Goal: Check status

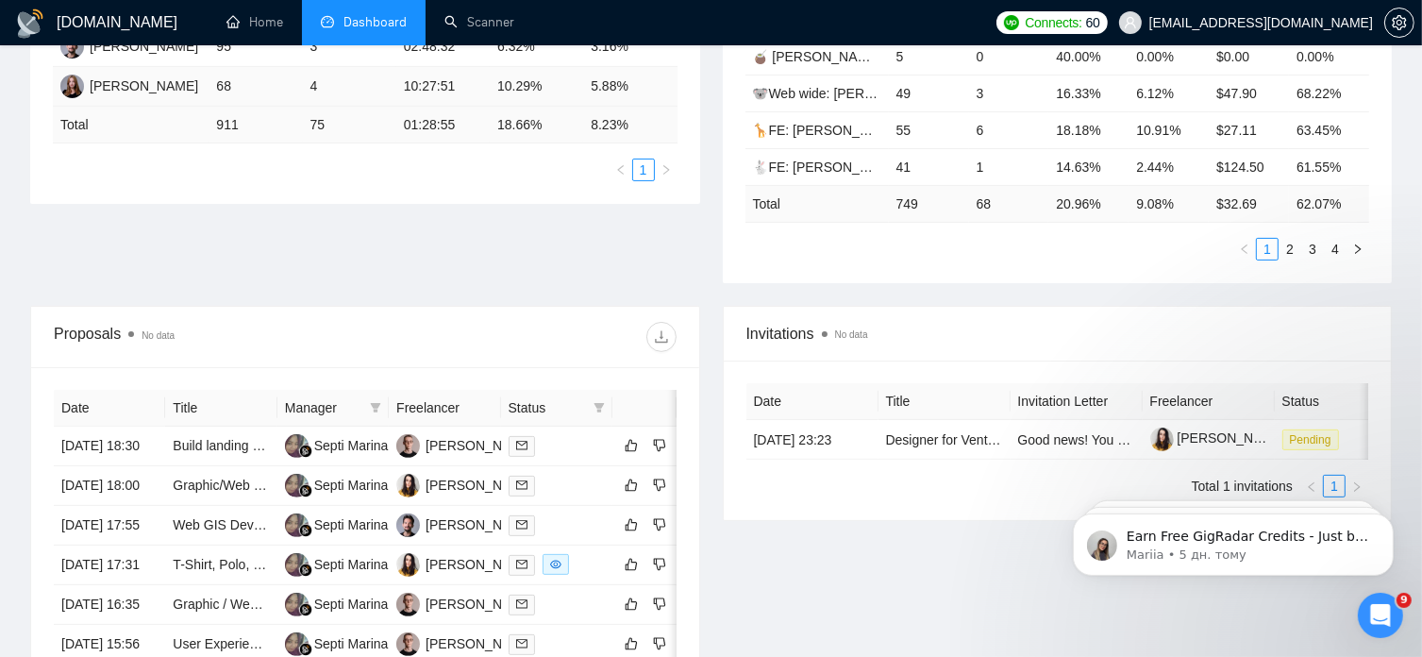
scroll to position [463, 0]
click at [493, 22] on link "Scanner" at bounding box center [479, 22] width 70 height 16
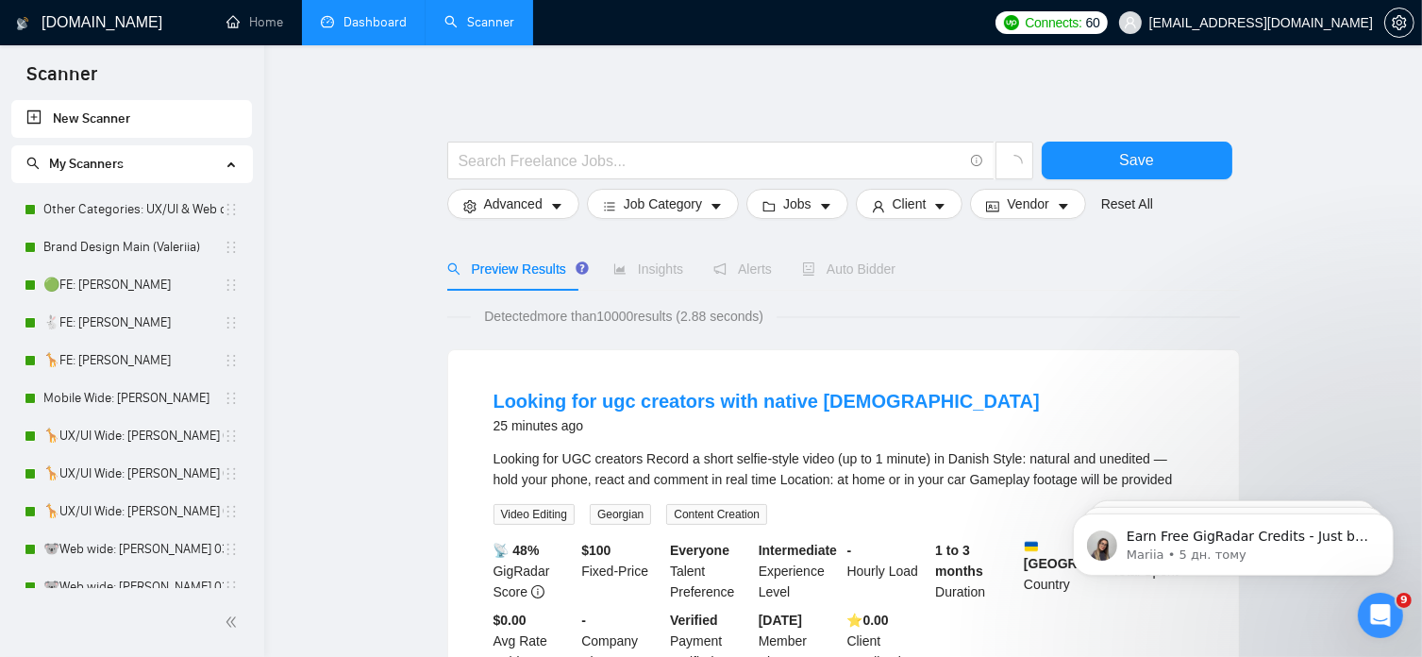
click at [389, 29] on link "Dashboard" at bounding box center [364, 22] width 86 height 16
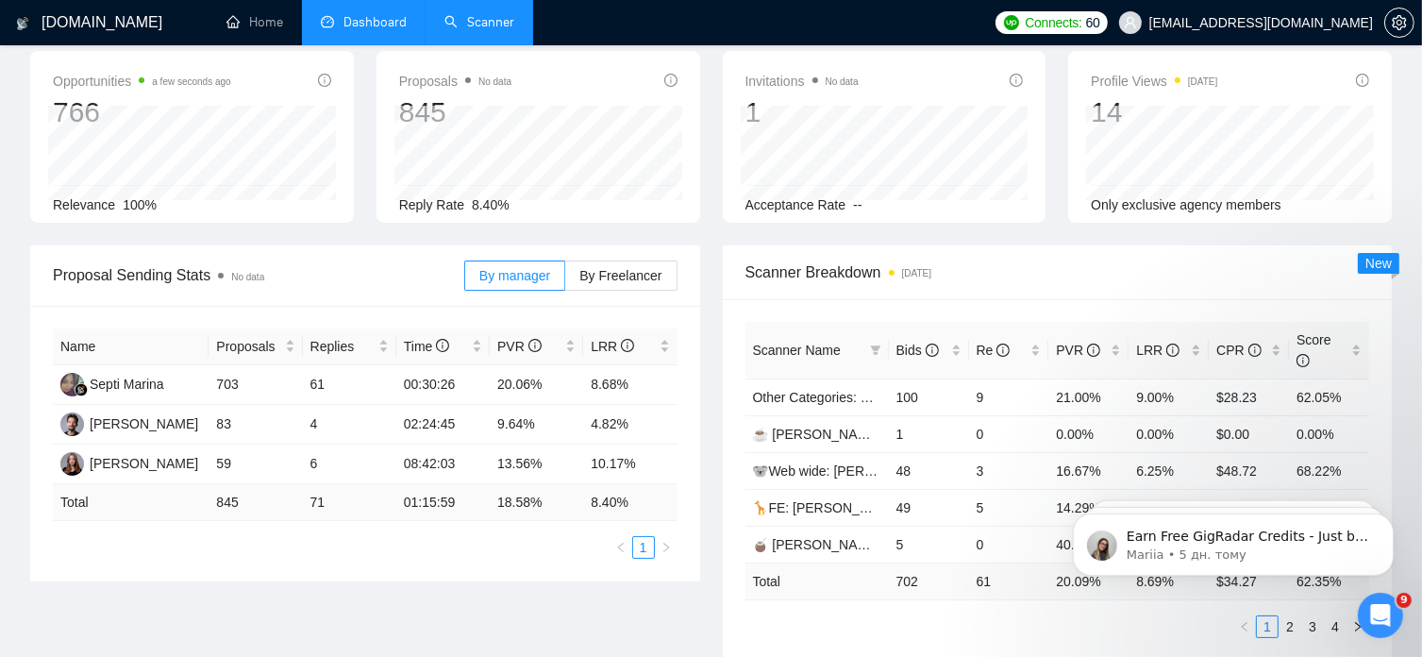
scroll to position [98, 0]
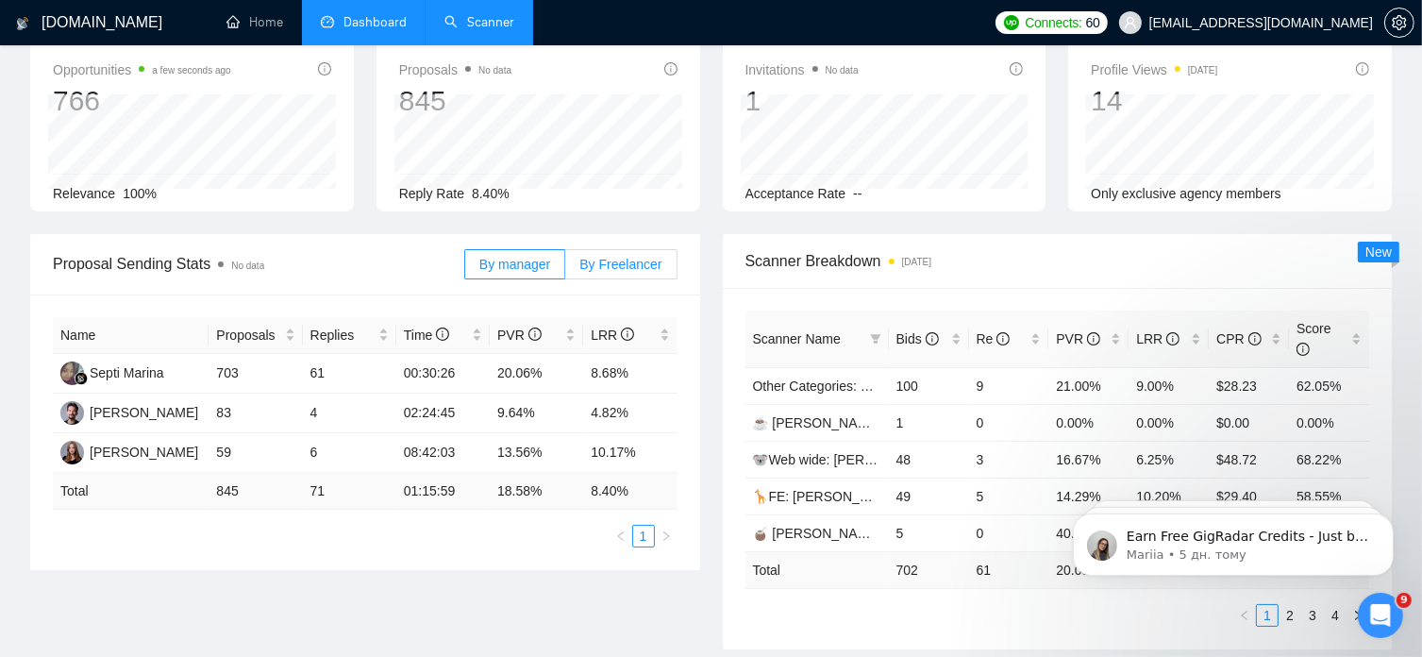
click at [633, 269] on span "By Freelancer" at bounding box center [620, 264] width 82 height 15
click at [565, 269] on input "By Freelancer" at bounding box center [565, 269] width 0 height 0
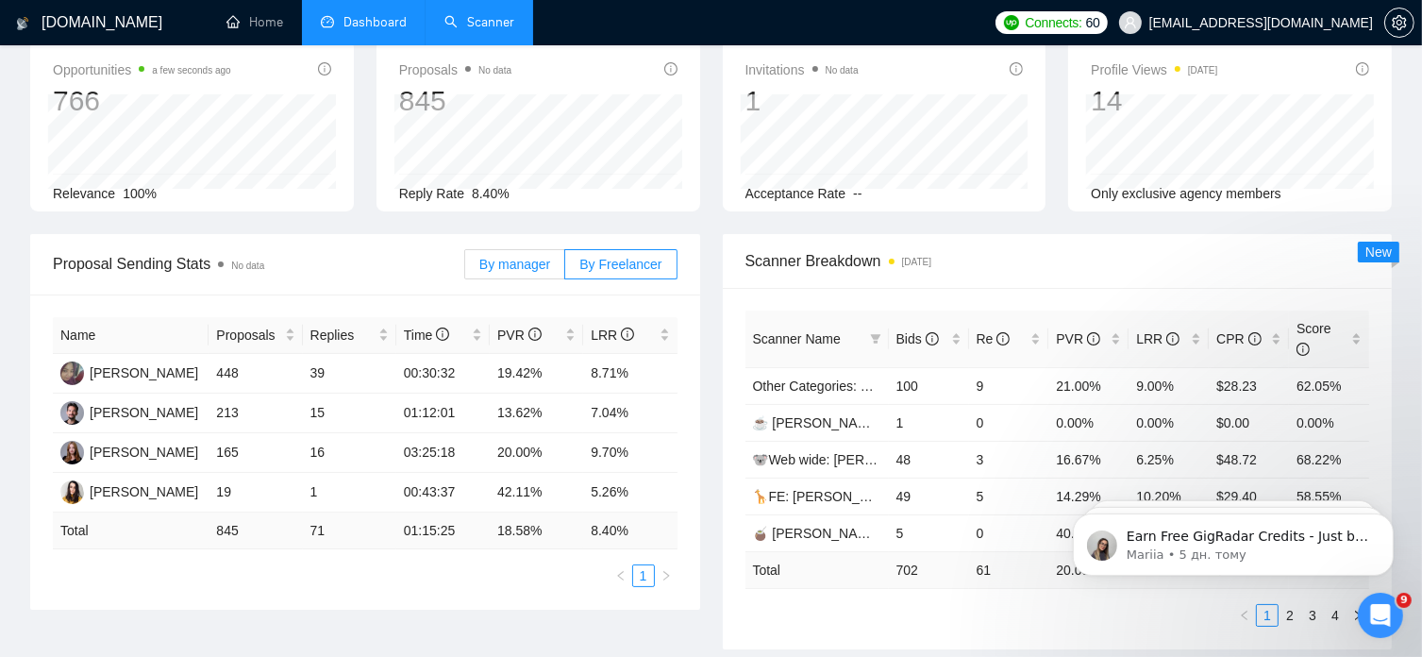
click at [506, 265] on span "By manager" at bounding box center [514, 264] width 71 height 15
click at [465, 269] on input "By manager" at bounding box center [465, 269] width 0 height 0
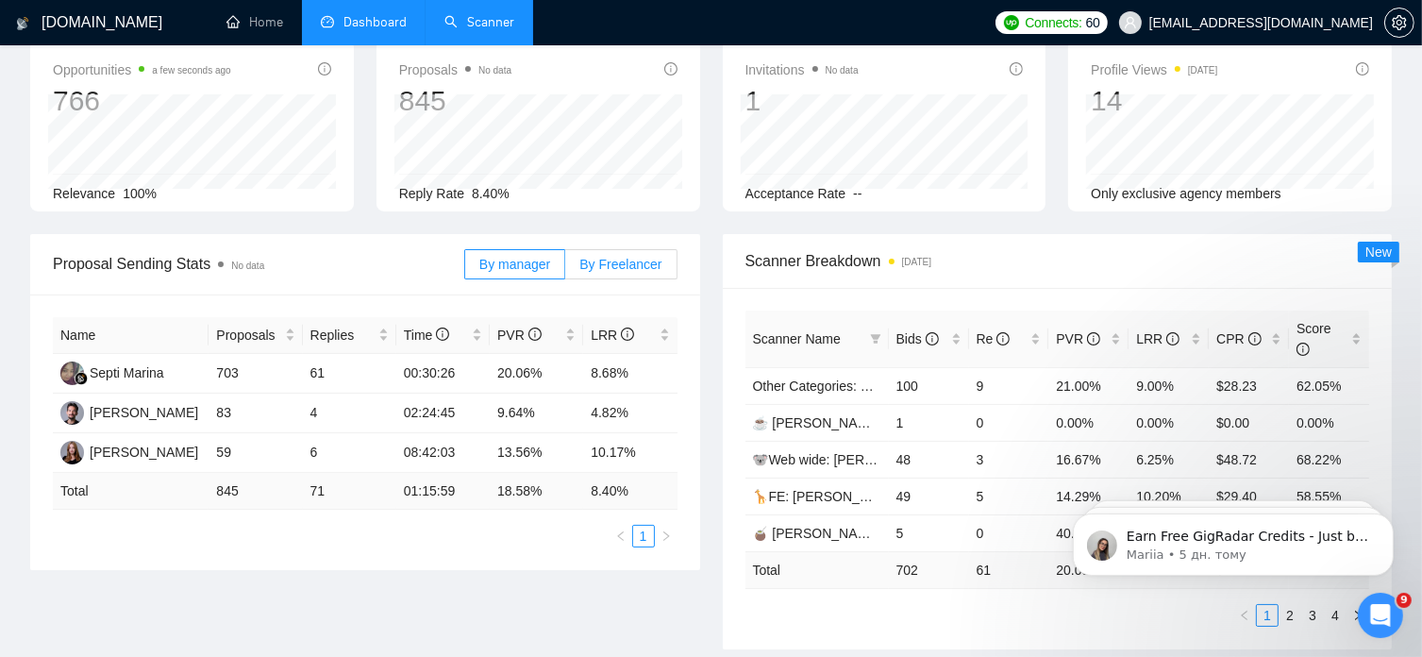
click at [629, 267] on span "By Freelancer" at bounding box center [620, 264] width 82 height 15
click at [565, 269] on input "By Freelancer" at bounding box center [565, 269] width 0 height 0
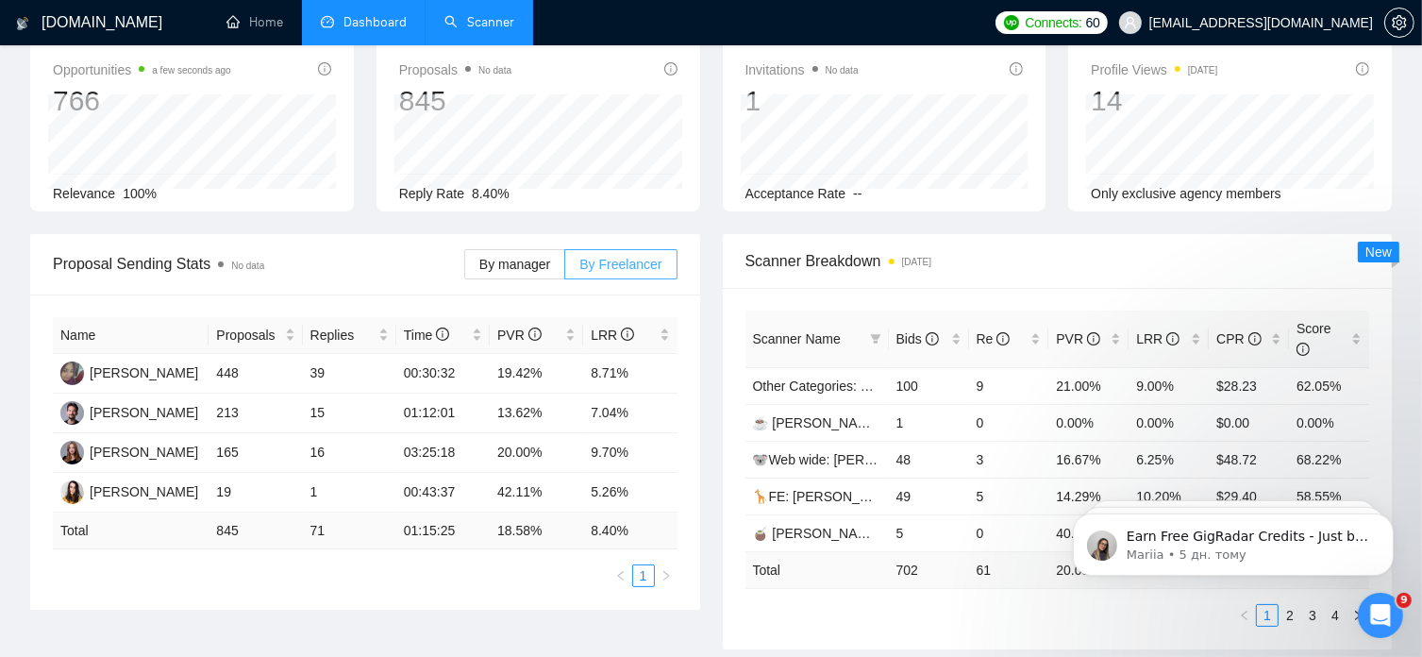
click at [629, 266] on span "By Freelancer" at bounding box center [620, 264] width 82 height 15
click at [565, 269] on input "By Freelancer" at bounding box center [565, 269] width 0 height 0
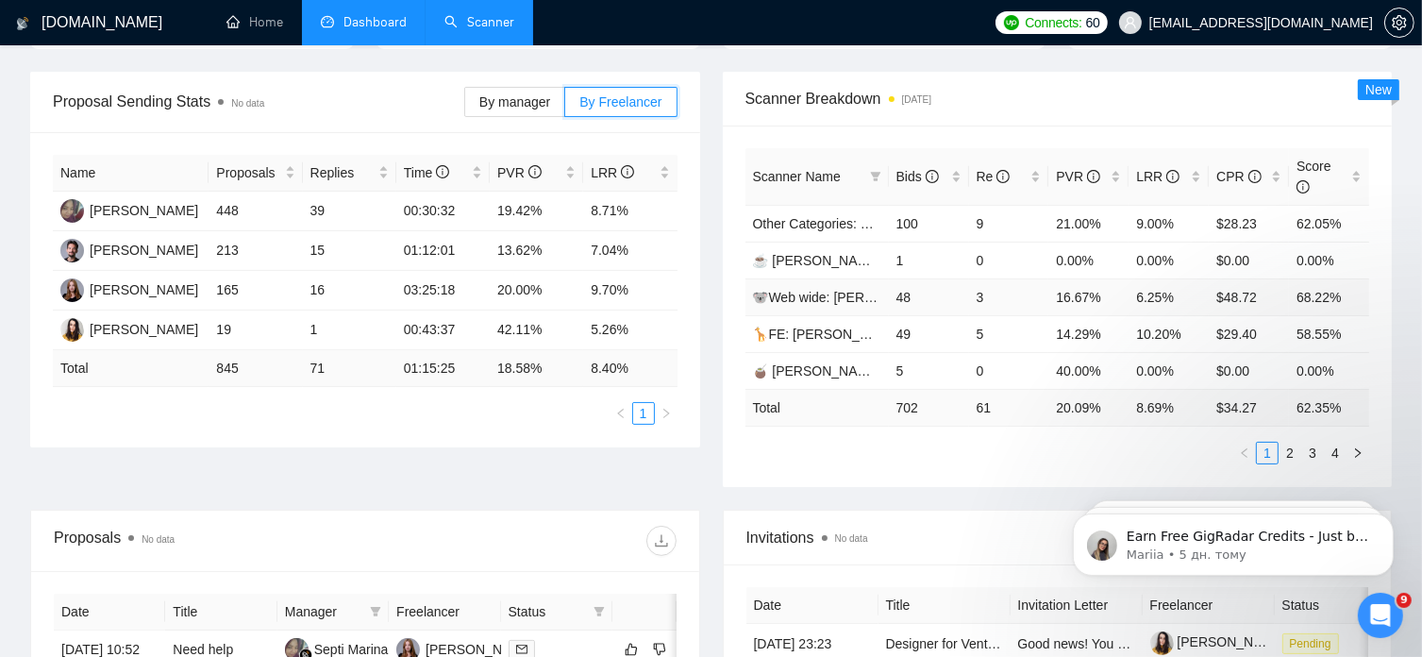
scroll to position [262, 0]
click at [1294, 441] on link "2" at bounding box center [1289, 451] width 21 height 21
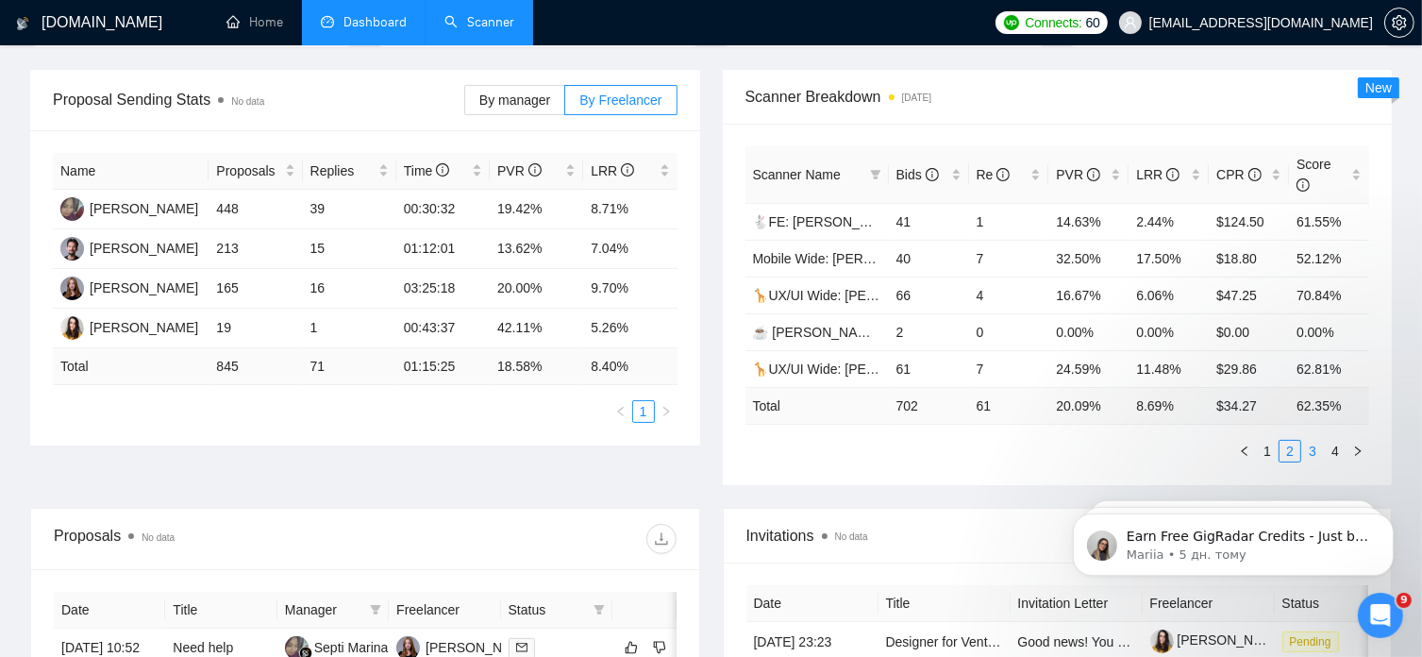
click at [1311, 441] on link "3" at bounding box center [1312, 451] width 21 height 21
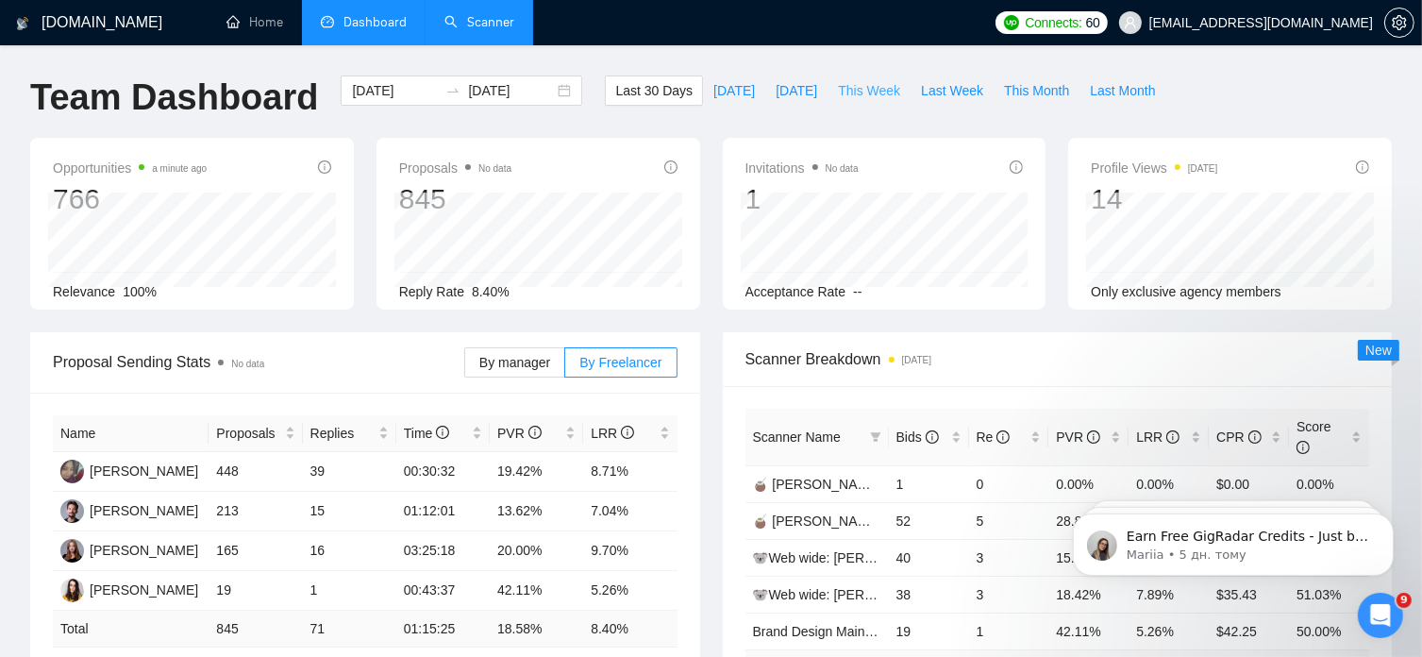
click at [854, 86] on span "This Week" at bounding box center [869, 90] width 62 height 21
click at [528, 369] on span "By manager" at bounding box center [514, 362] width 71 height 15
click at [465, 367] on input "By manager" at bounding box center [465, 367] width 0 height 0
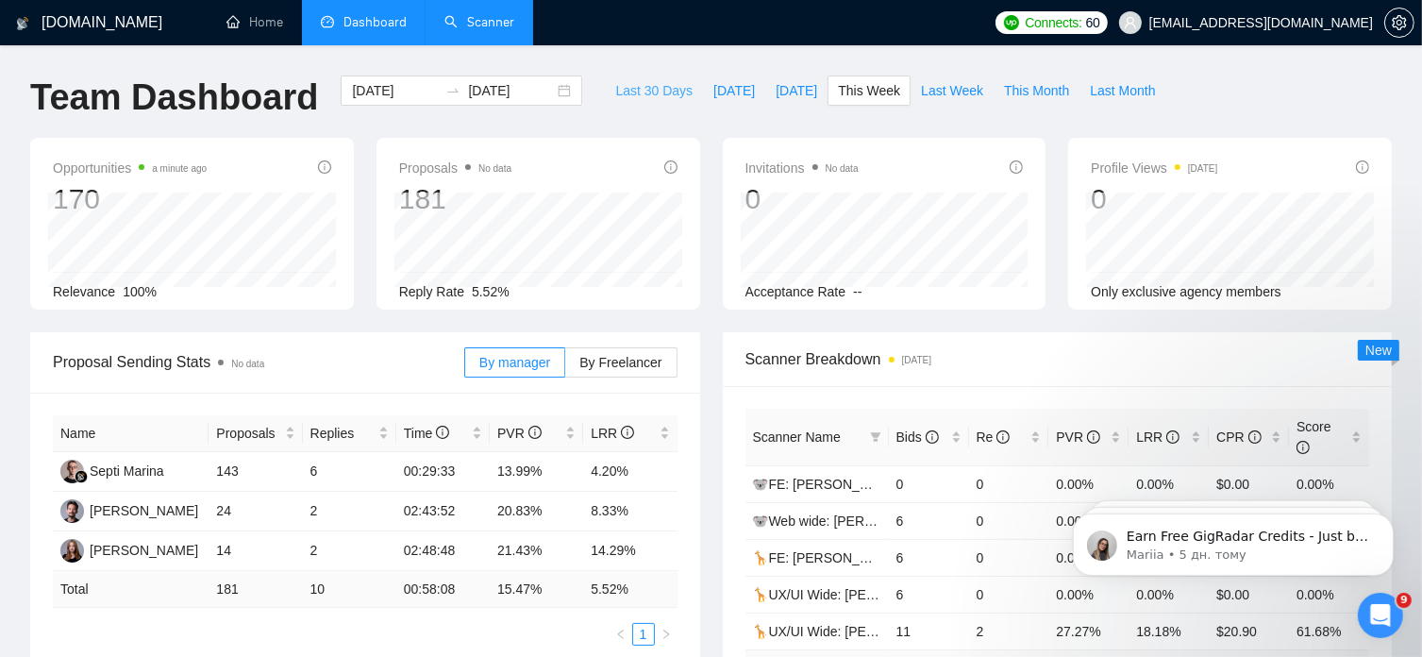
click at [643, 91] on span "Last 30 Days" at bounding box center [653, 90] width 77 height 21
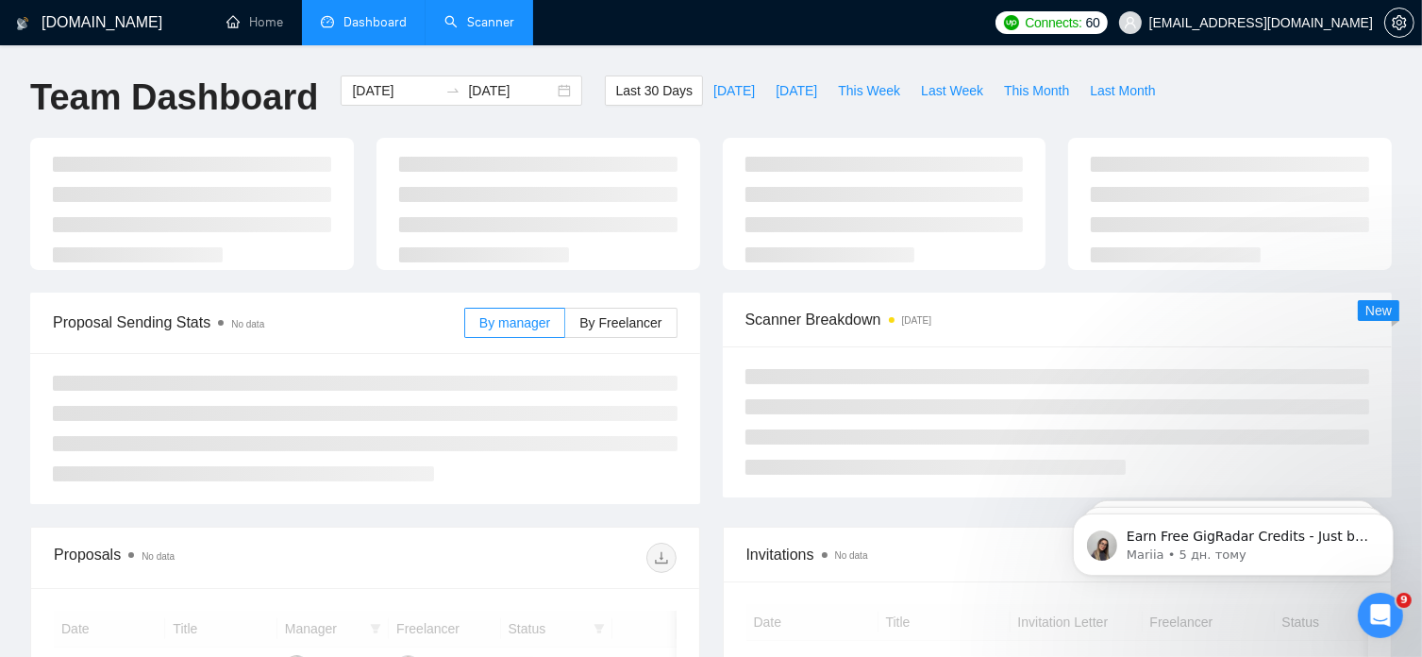
type input "[DATE]"
